Goal: Task Accomplishment & Management: Manage account settings

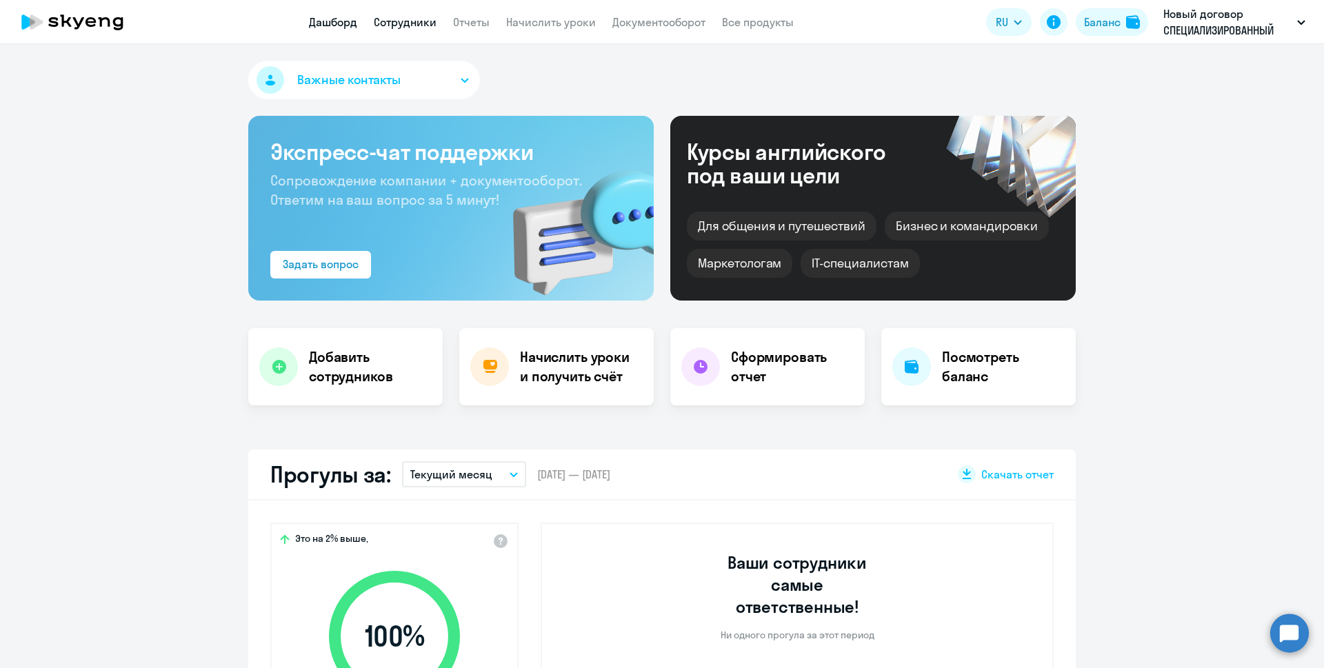
scroll to position [138, 0]
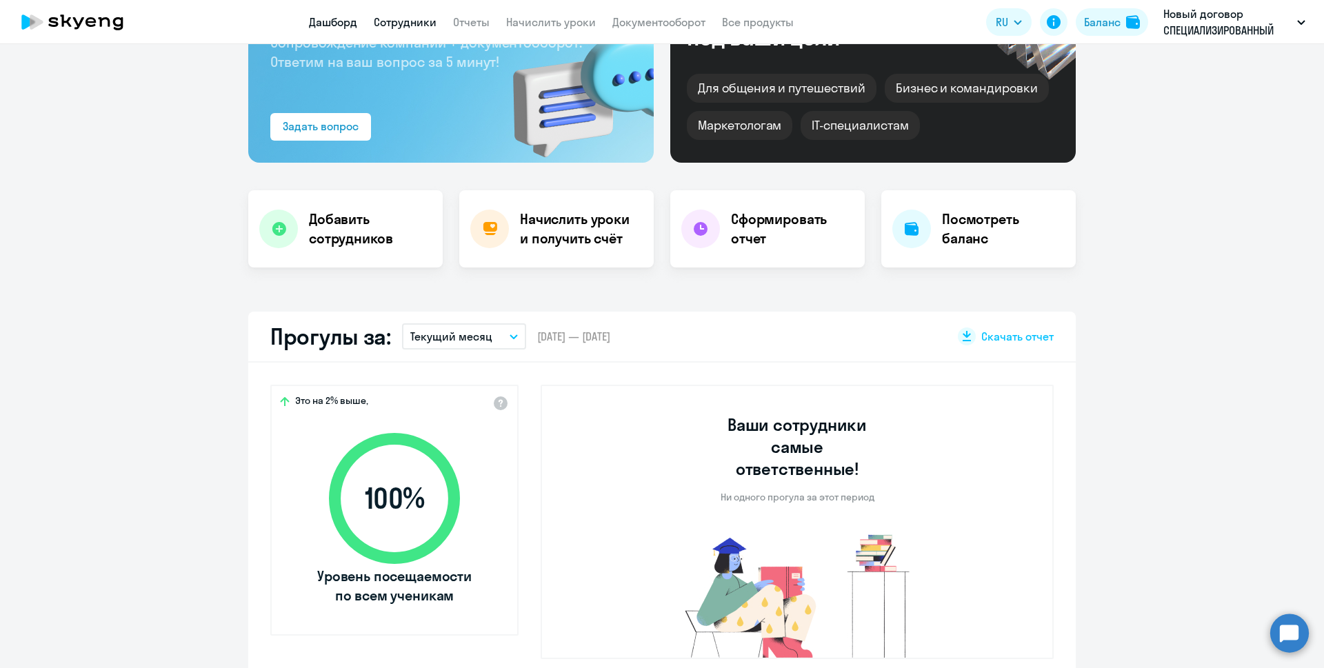
click at [418, 17] on link "Сотрудники" at bounding box center [405, 22] width 63 height 14
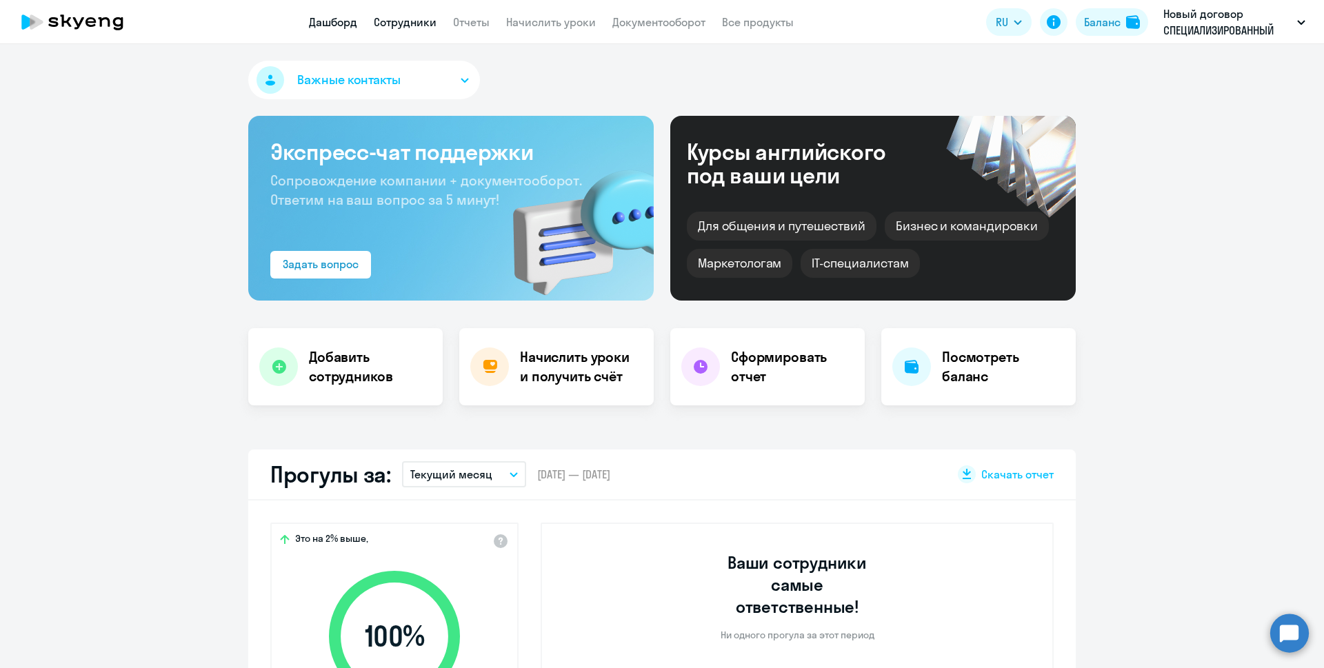
select select "30"
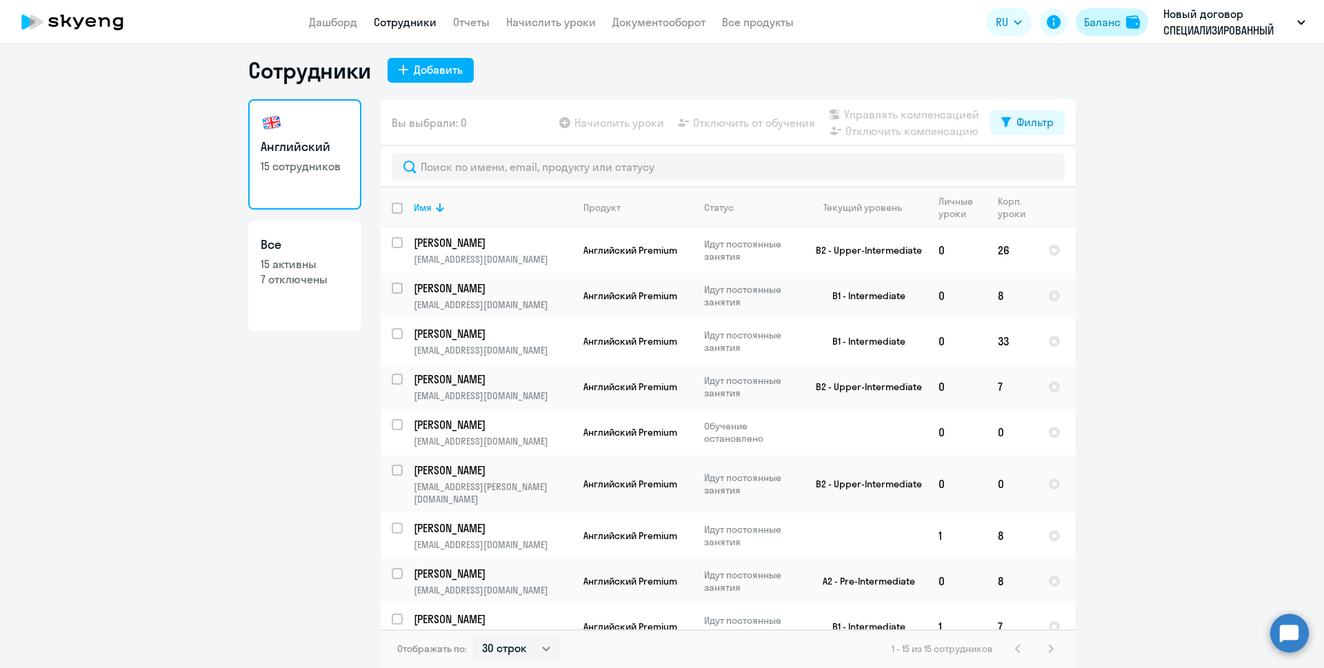
click at [1114, 24] on div "Баланс" at bounding box center [1102, 22] width 37 height 17
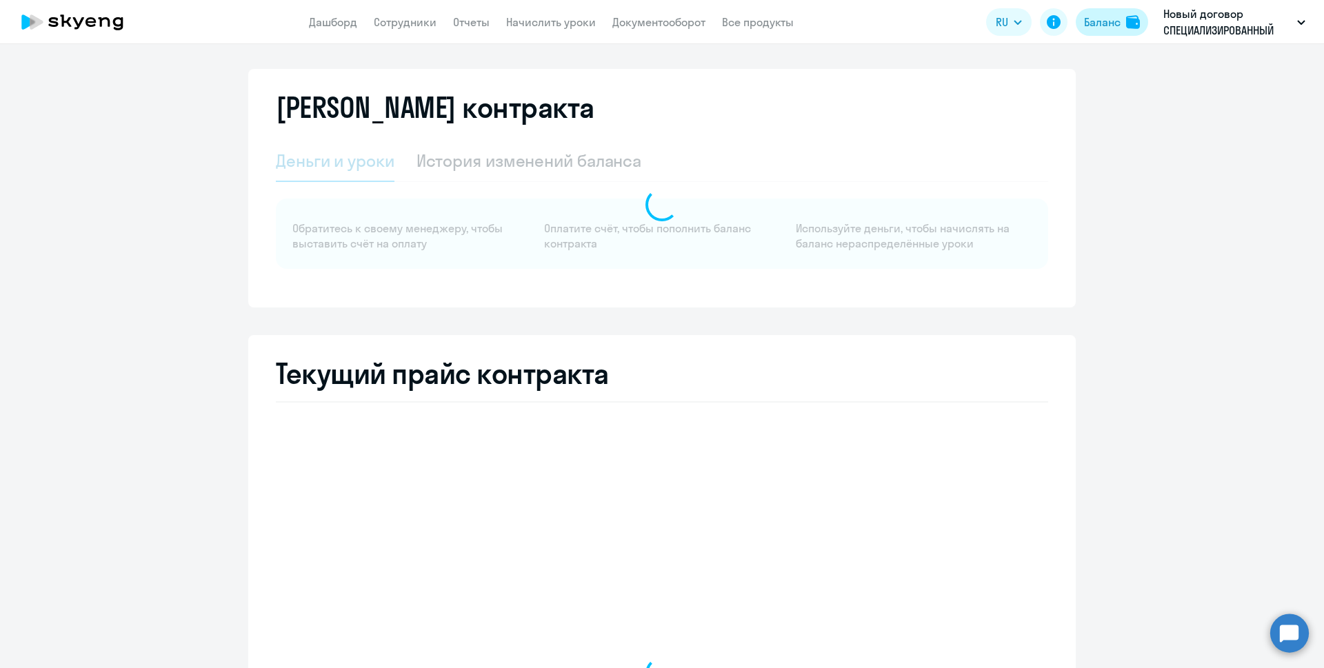
select select "english_adult_not_native_speaker"
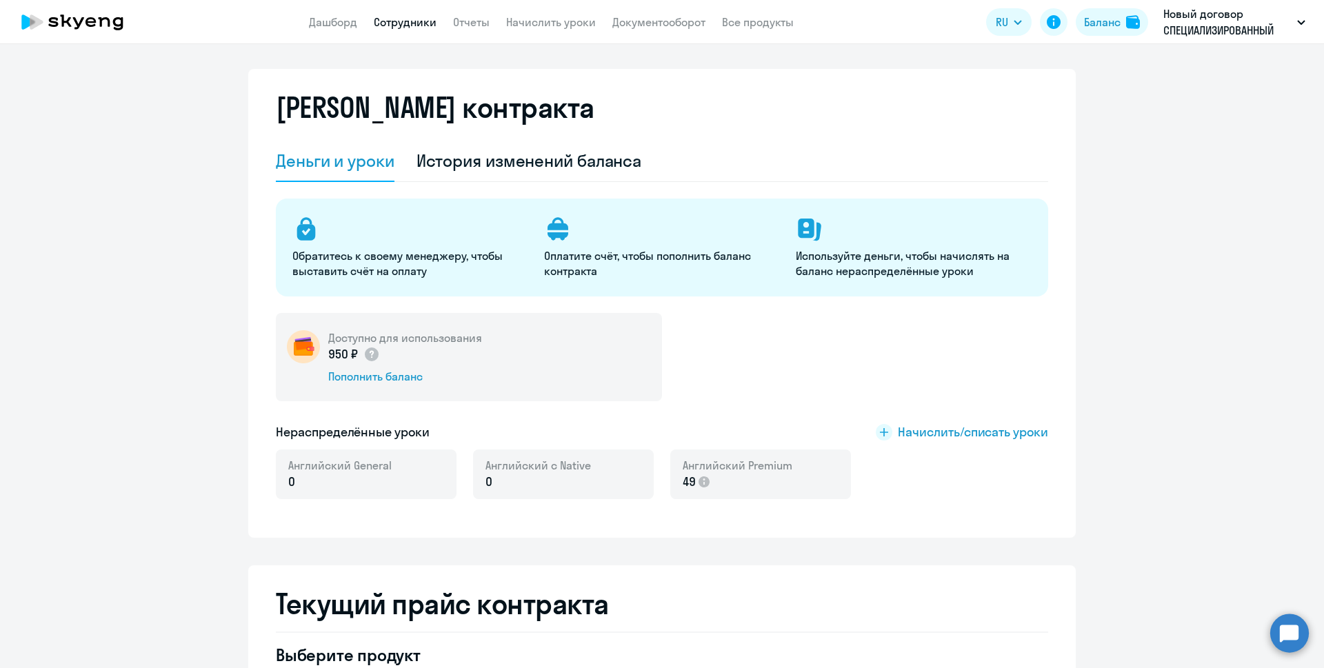
click at [426, 19] on link "Сотрудники" at bounding box center [405, 22] width 63 height 14
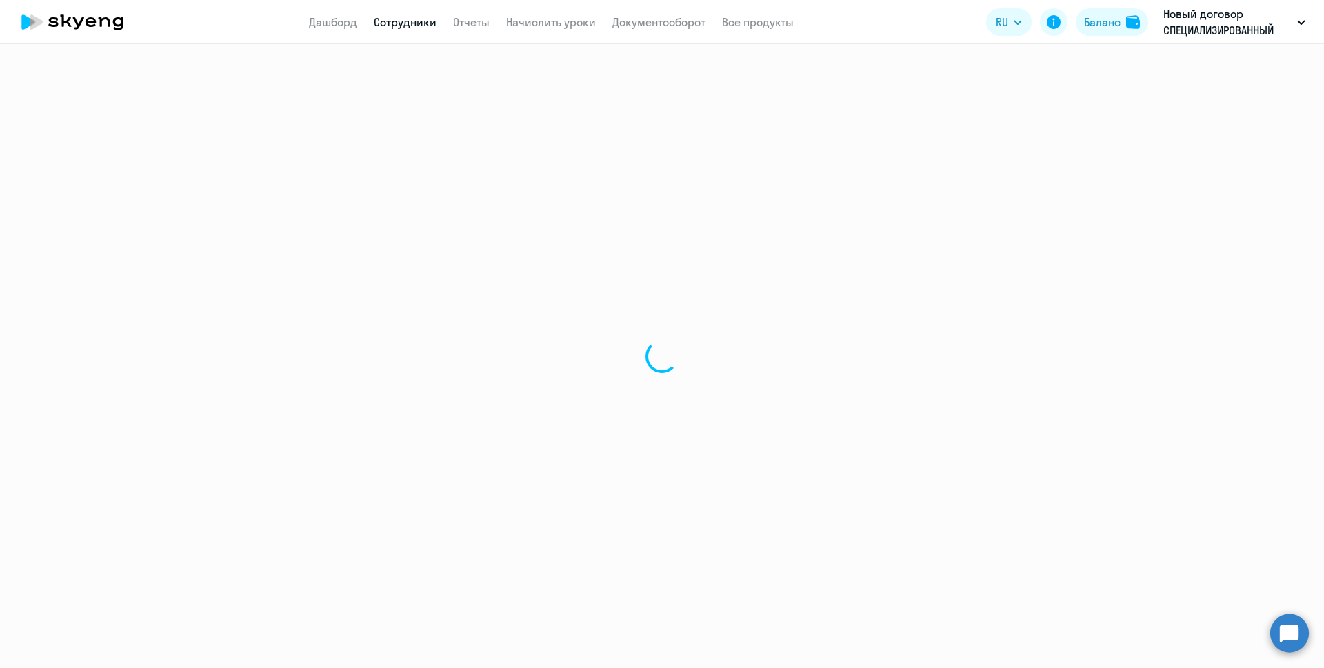
select select "30"
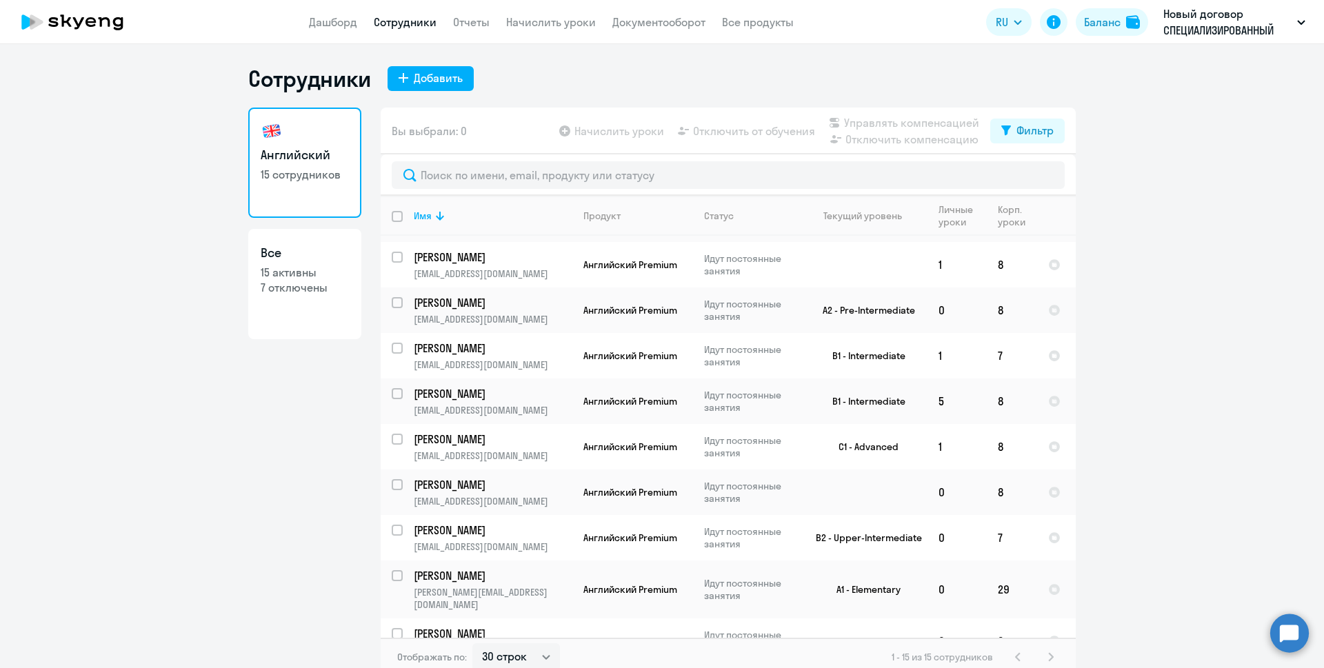
scroll to position [281, 0]
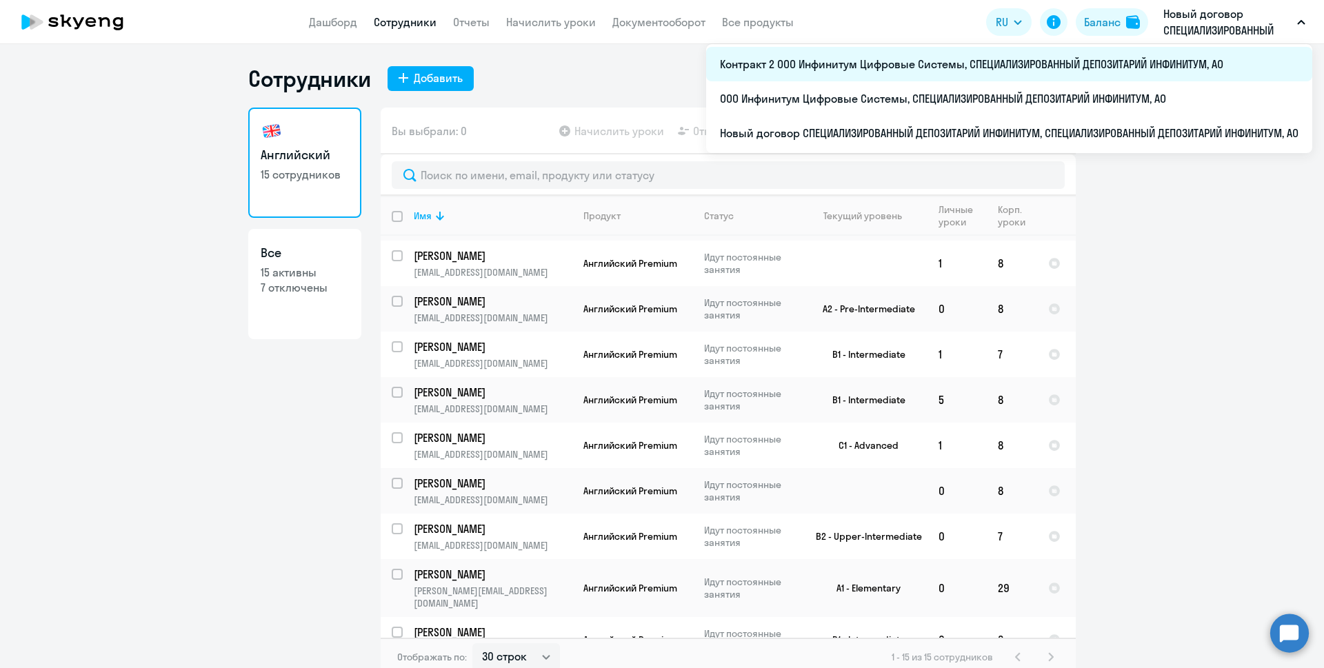
click at [1138, 65] on li "Контракт 2 ООО Инфинитум Цифровые Системы, СПЕЦИАЛИЗИРОВАННЫЙ ДЕПОЗИТАРИЙ ИНФИН…" at bounding box center [1009, 64] width 606 height 34
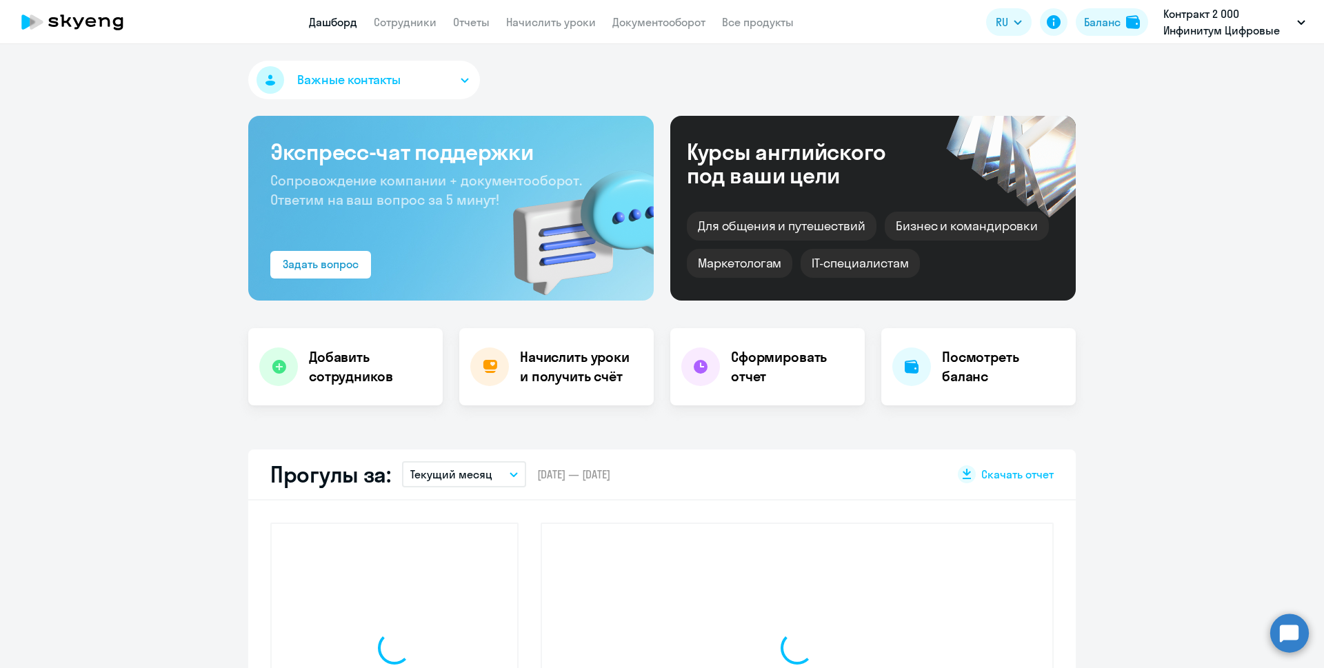
select select "30"
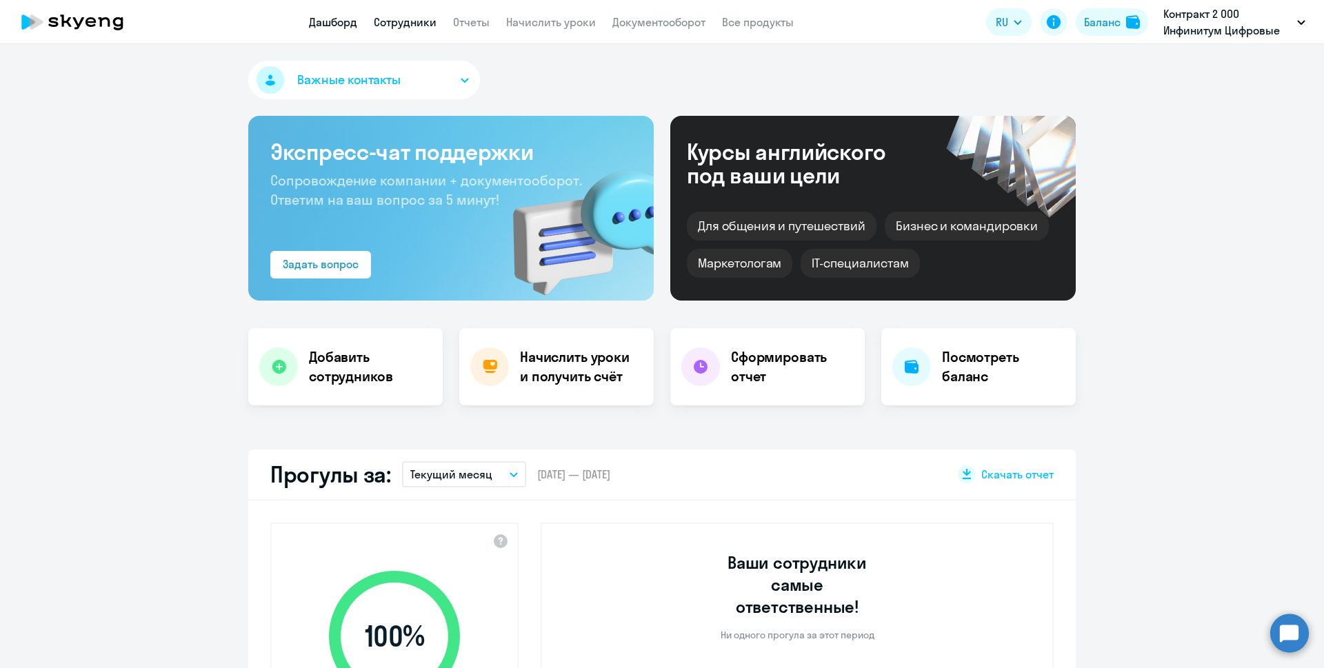
click at [400, 24] on link "Сотрудники" at bounding box center [405, 22] width 63 height 14
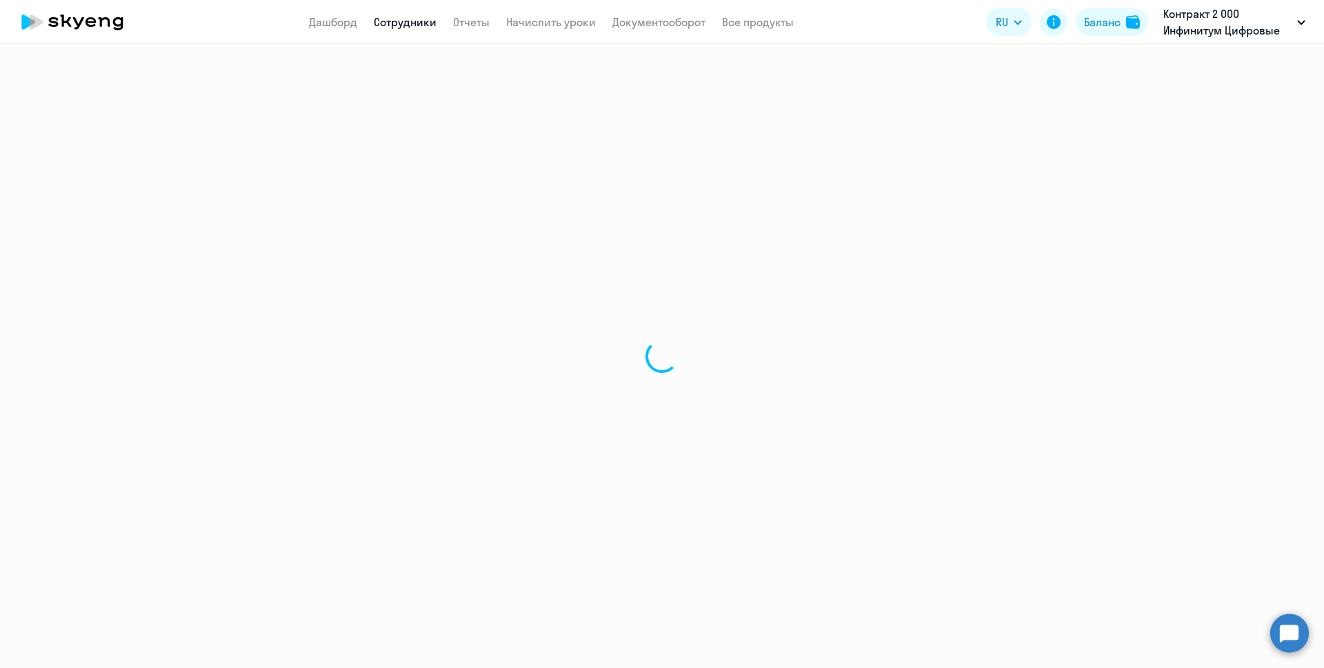
select select "30"
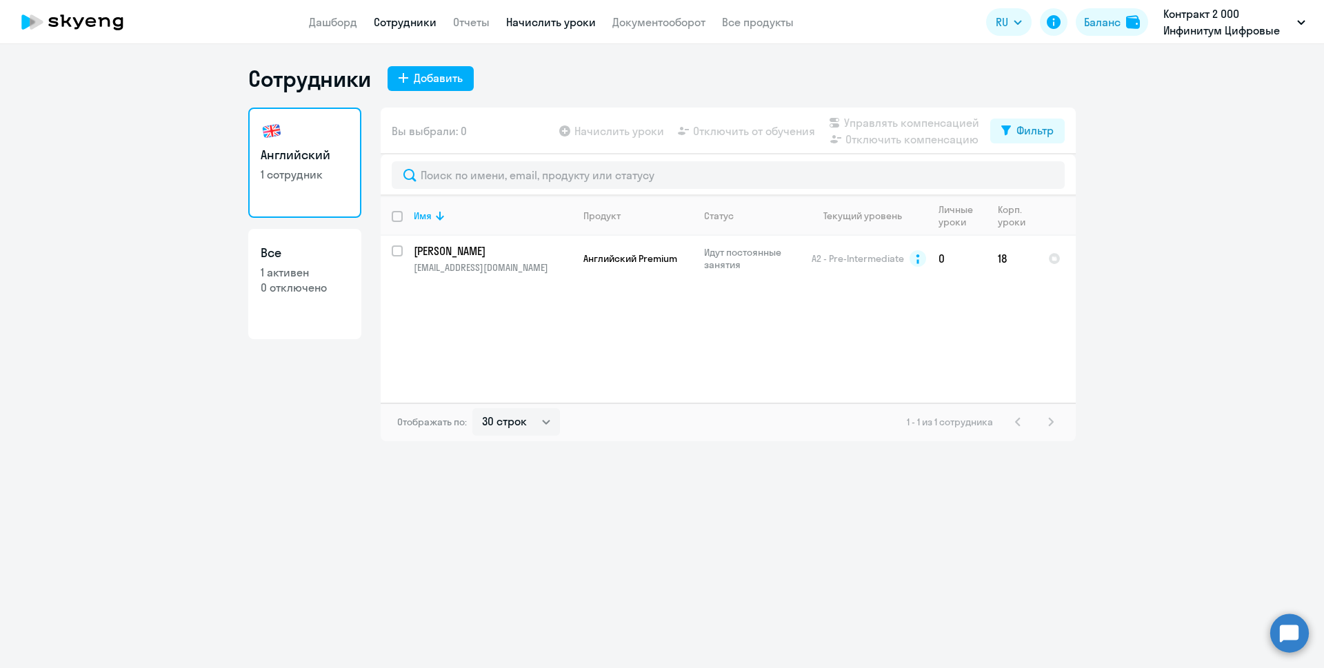
click at [575, 18] on link "Начислить уроки" at bounding box center [551, 22] width 90 height 14
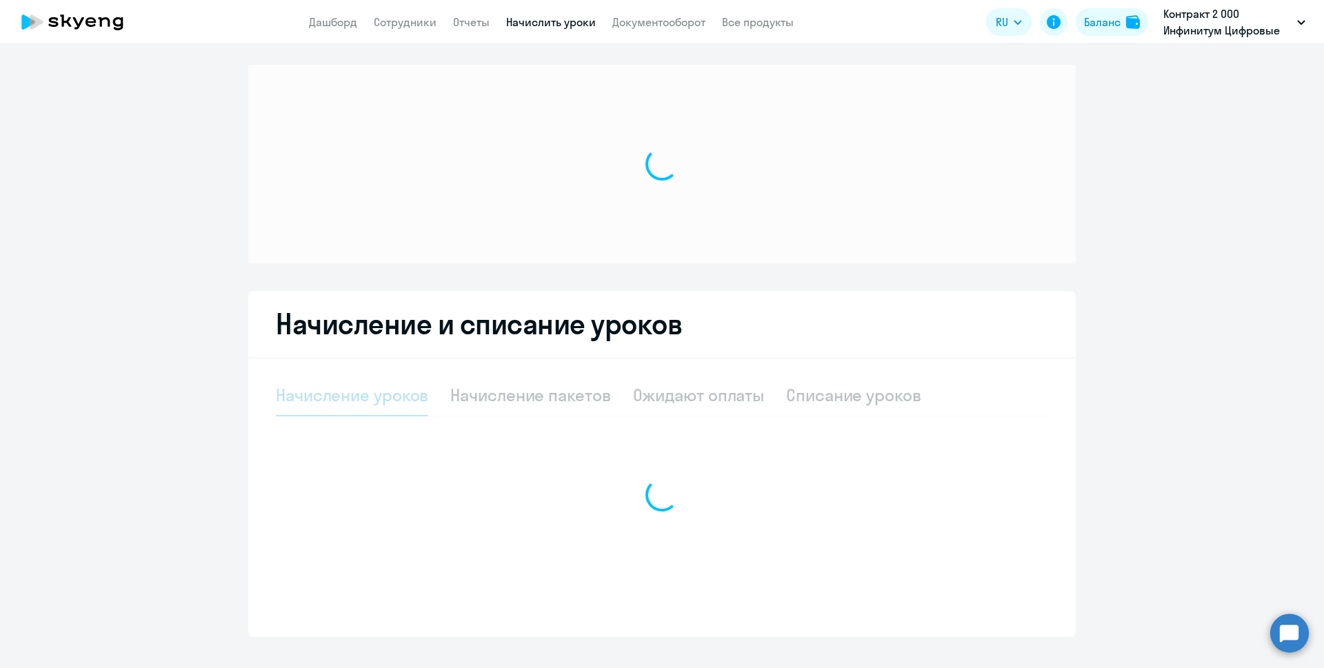
select select "10"
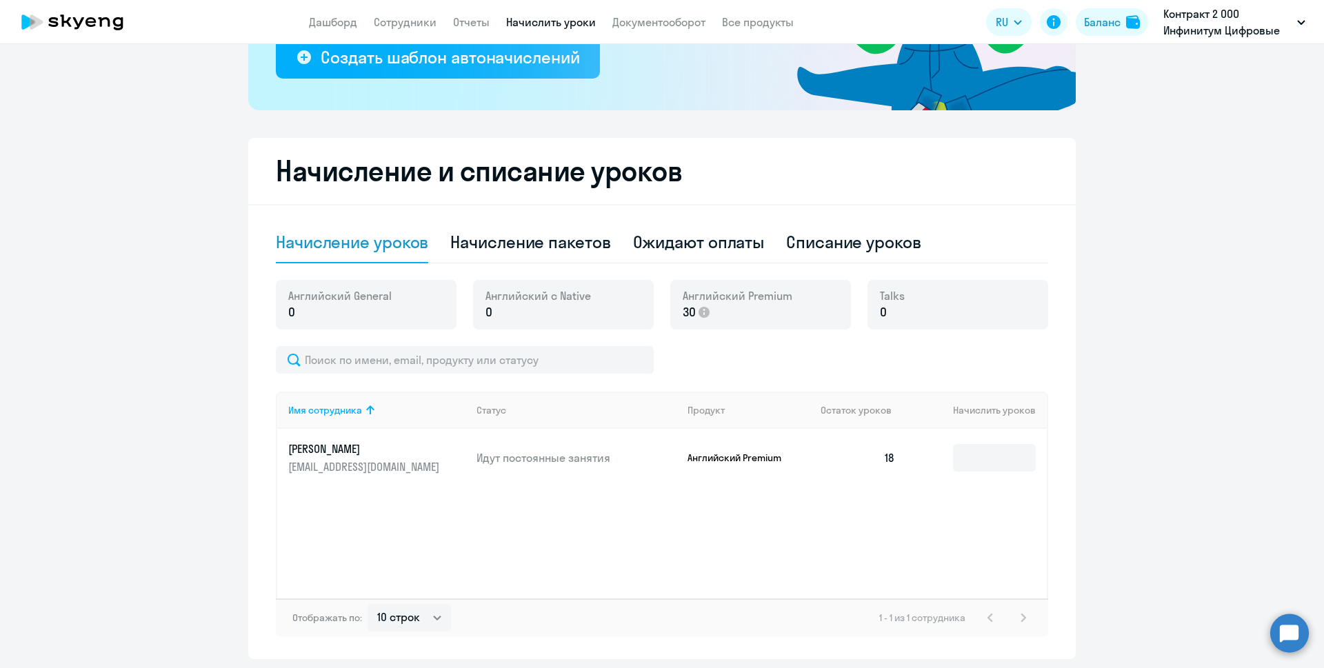
scroll to position [322, 0]
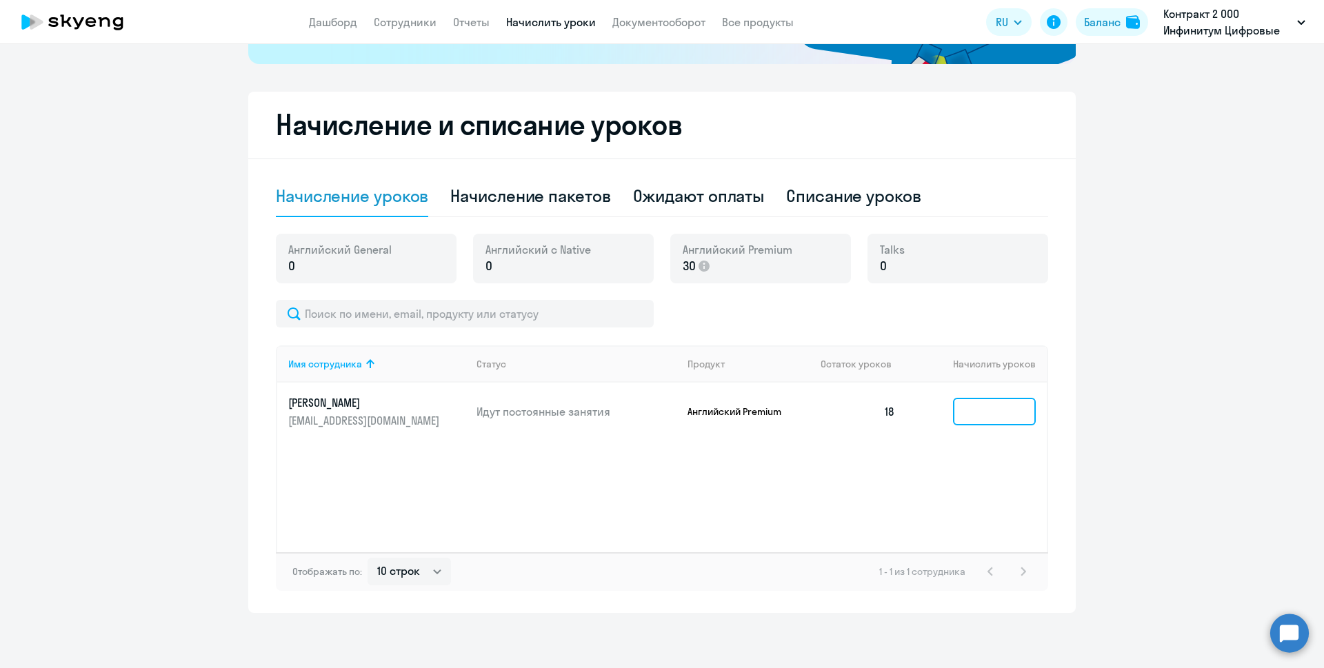
click at [977, 419] on input at bounding box center [994, 412] width 83 height 28
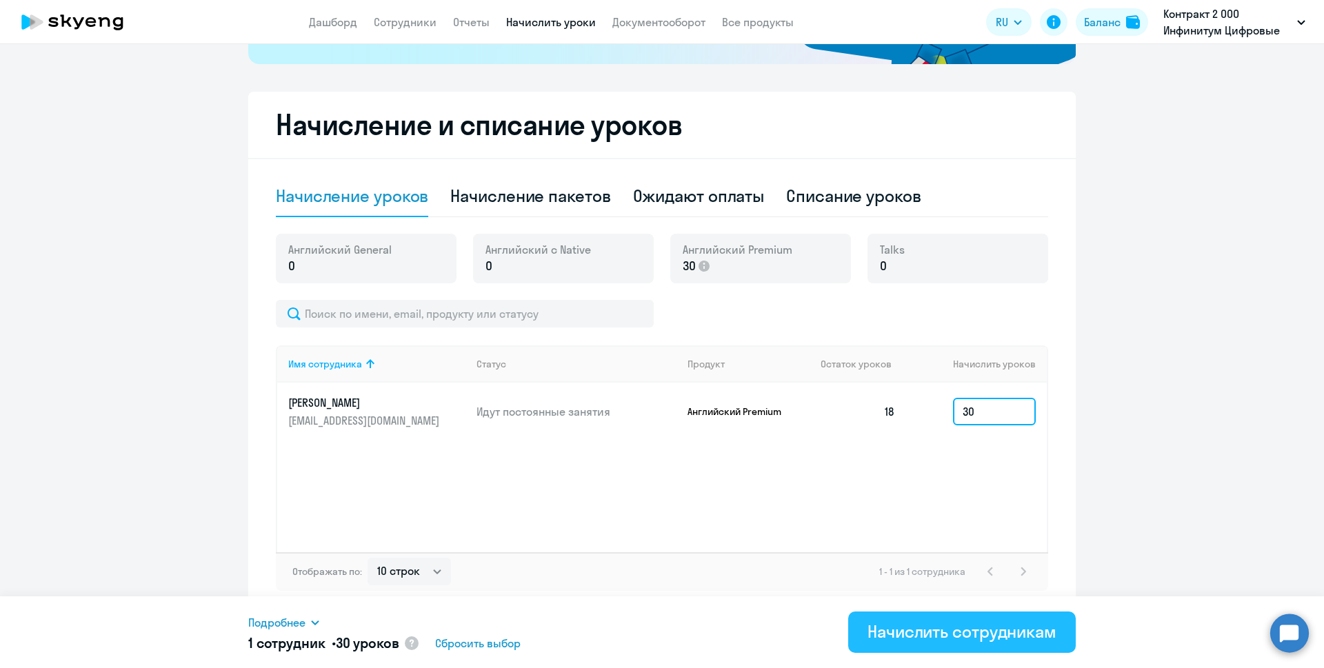
type input "30"
click at [949, 630] on div "Начислить сотрудникам" at bounding box center [962, 632] width 189 height 22
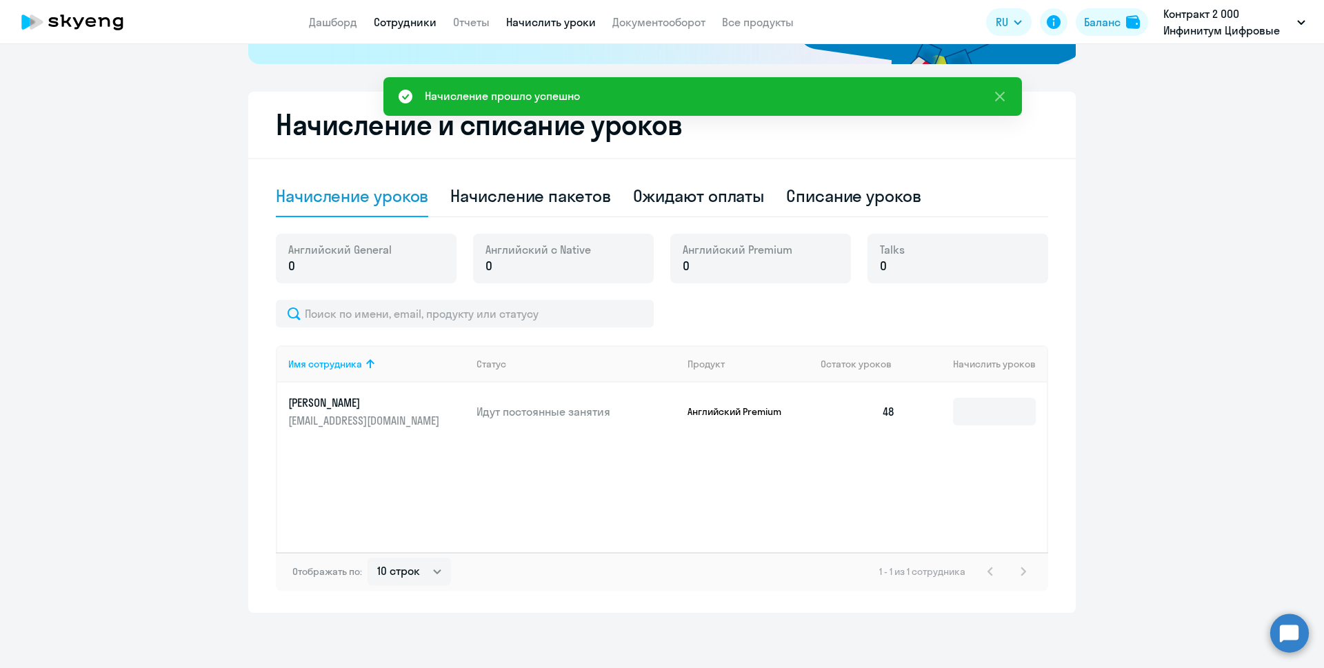
click at [403, 26] on link "Сотрудники" at bounding box center [405, 22] width 63 height 14
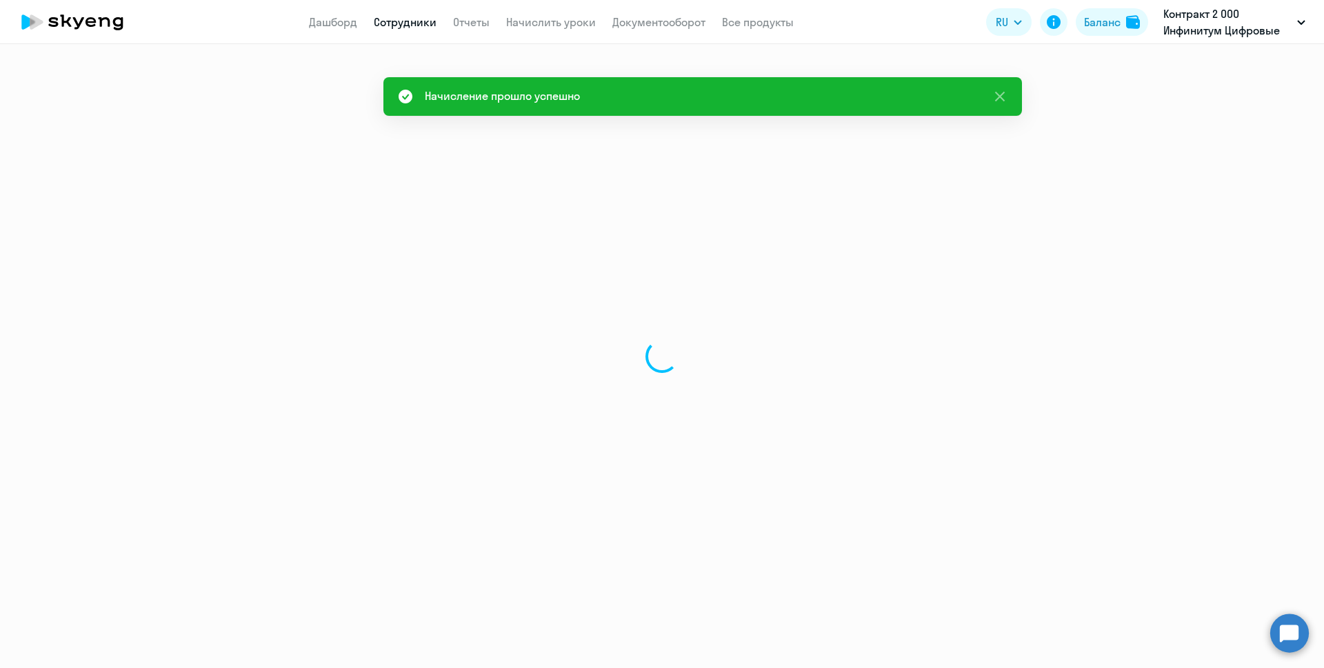
select select "30"
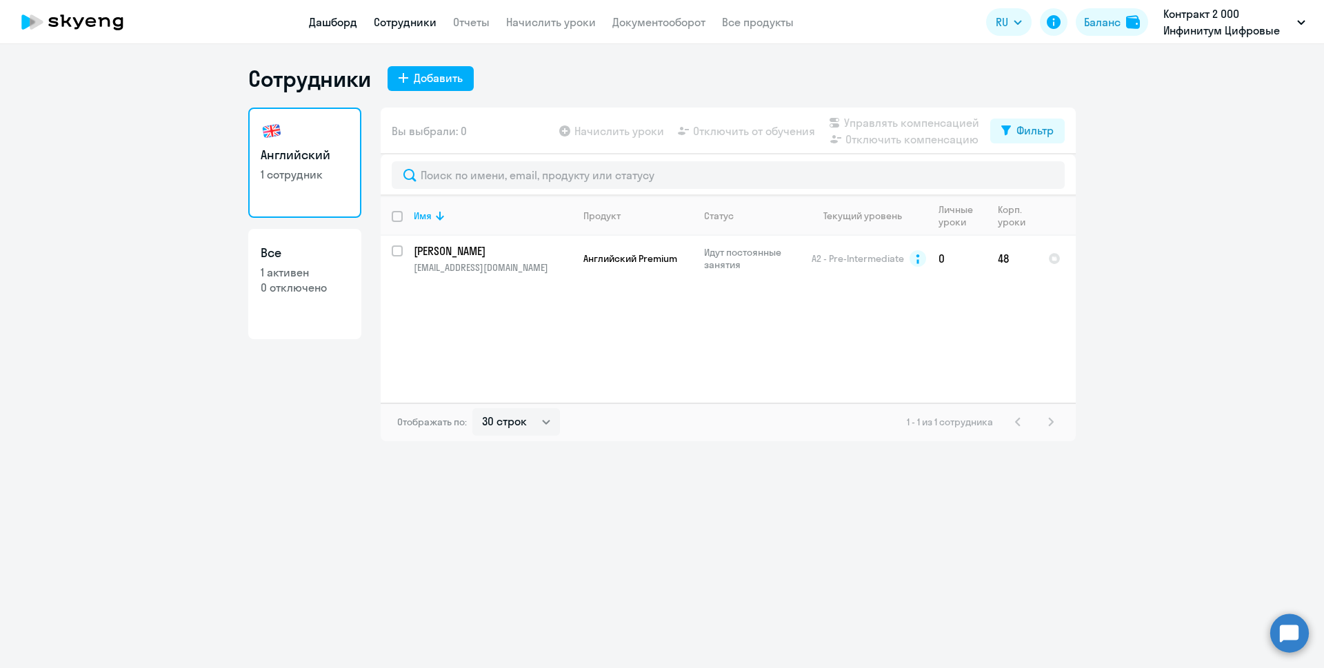
click at [326, 26] on link "Дашборд" at bounding box center [333, 22] width 48 height 14
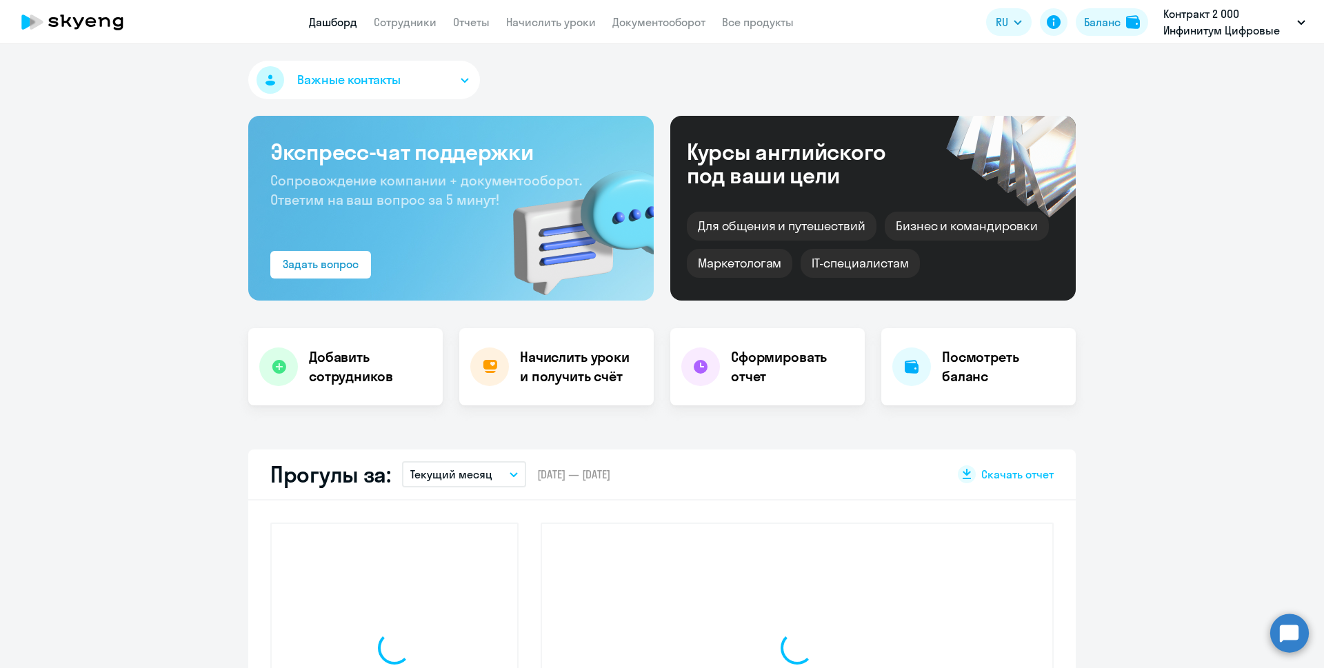
select select "30"
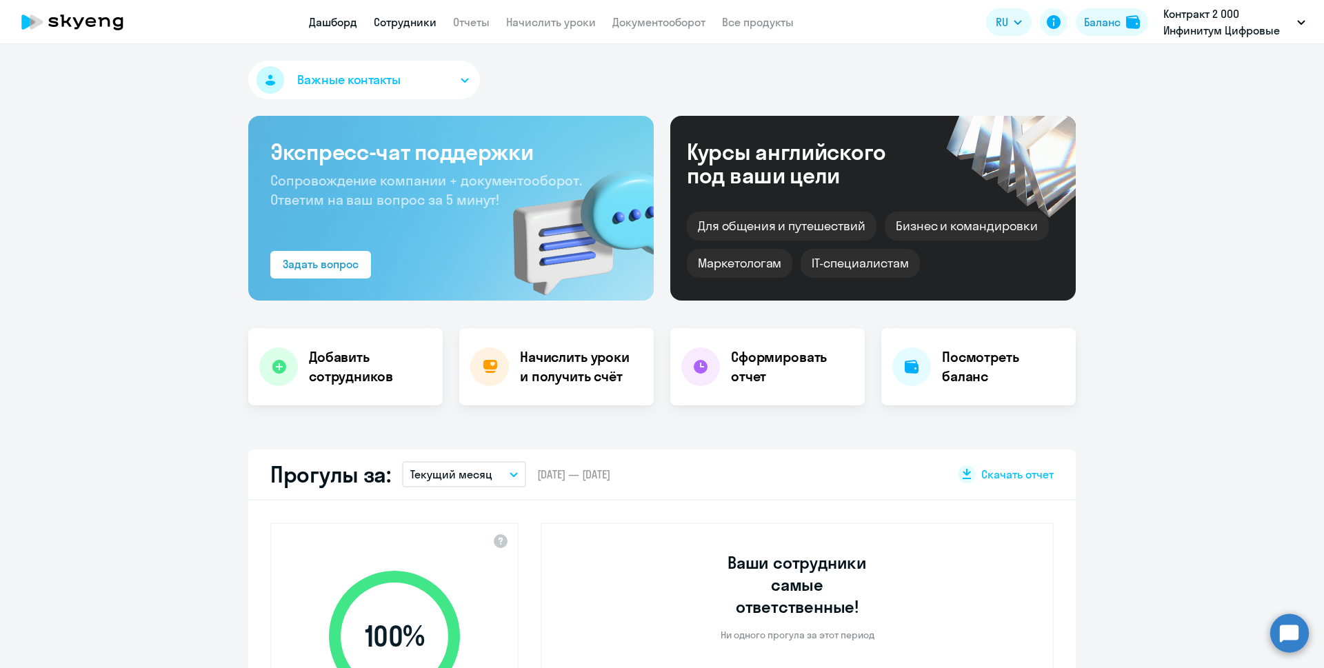
click at [386, 22] on link "Сотрудники" at bounding box center [405, 22] width 63 height 14
select select "30"
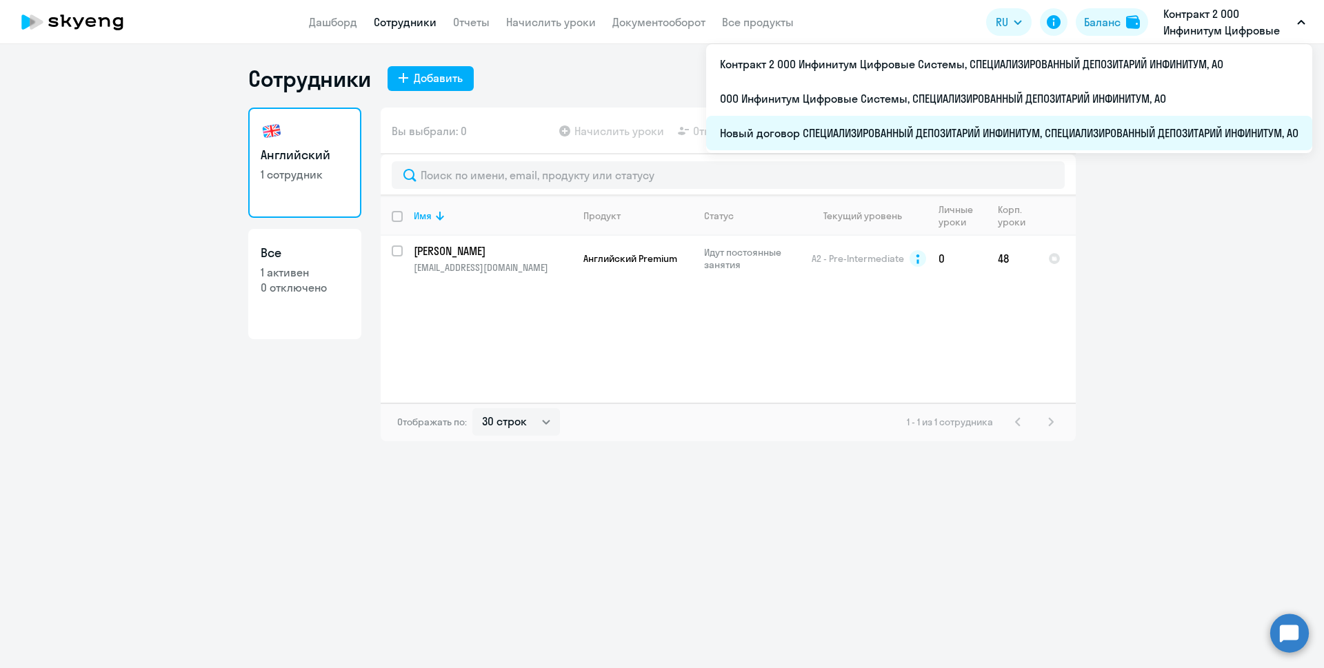
click at [1075, 131] on li "Новый договор СПЕЦИАЛИЗИРОВАННЫЙ ДЕПОЗИТАРИЙ ИНФИНИТУМ, СПЕЦИАЛИЗИРОВАННЫЙ ДЕПО…" at bounding box center [1009, 133] width 606 height 34
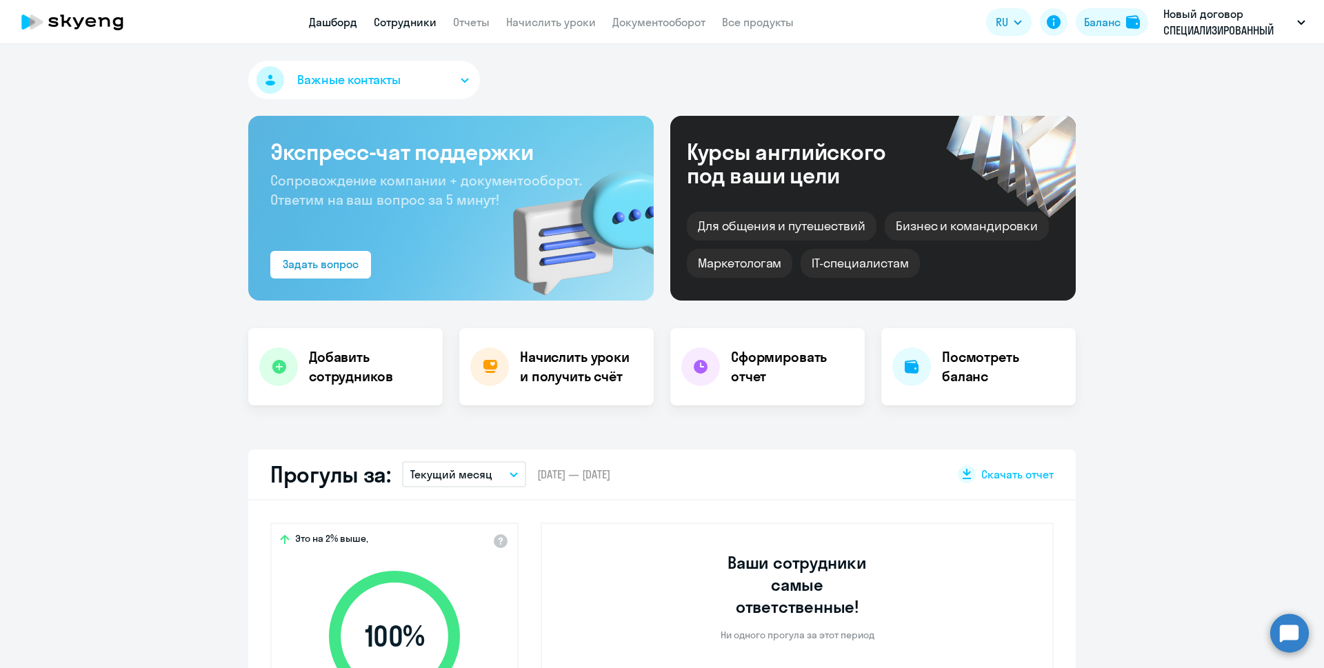
click at [398, 21] on link "Сотрудники" at bounding box center [405, 22] width 63 height 14
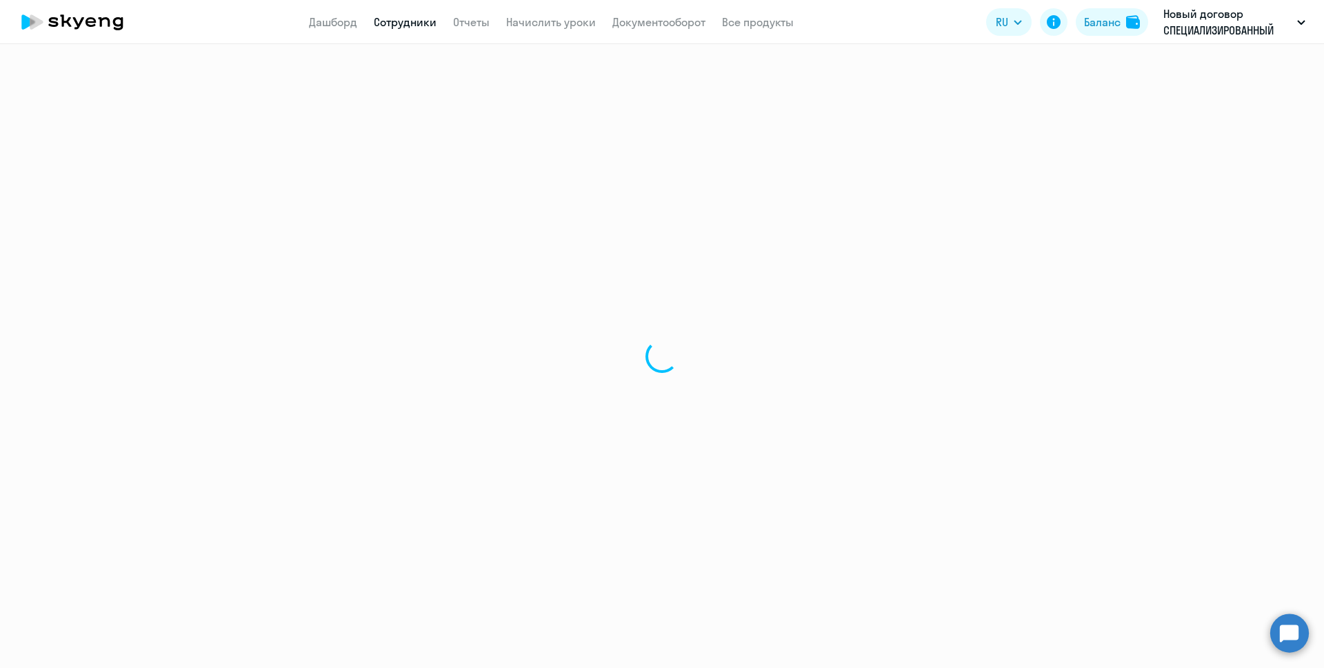
select select "30"
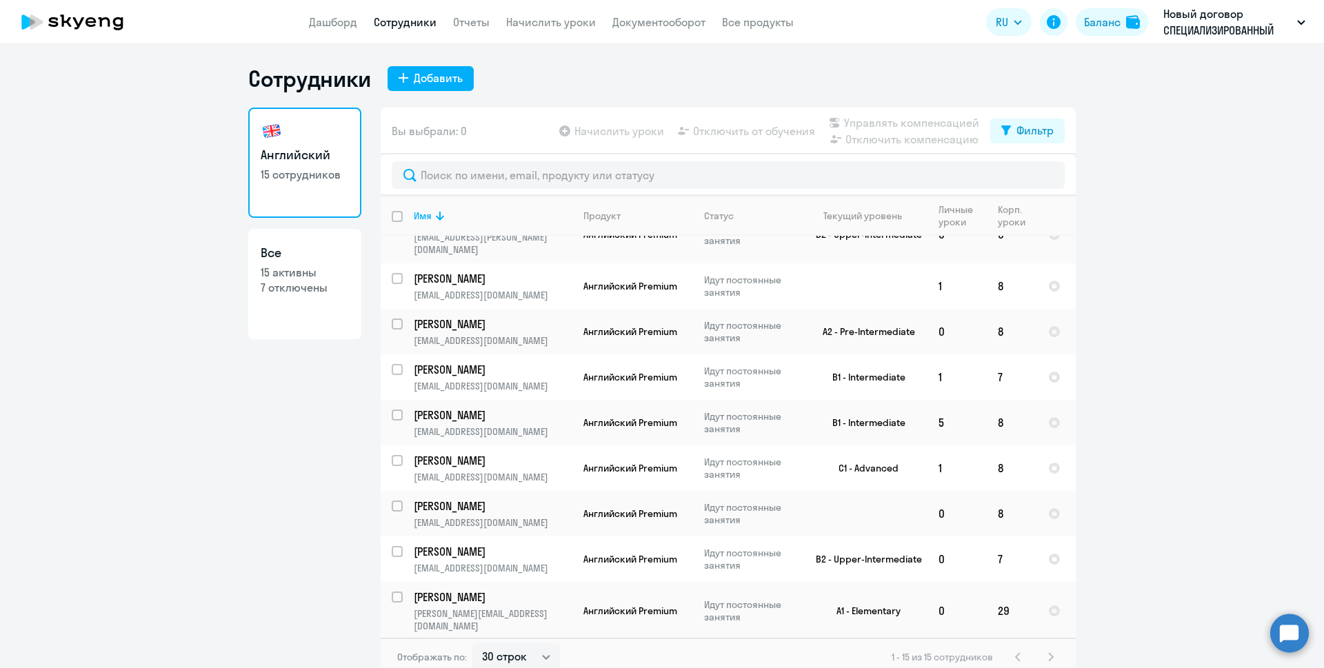
scroll to position [281, 0]
